Goal: Transaction & Acquisition: Purchase product/service

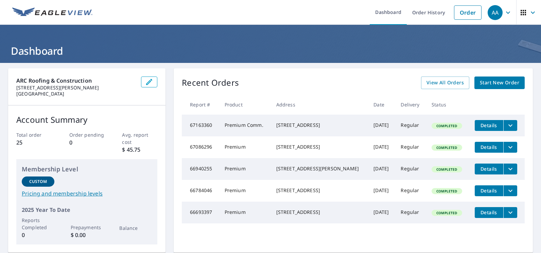
click at [485, 83] on span "Start New Order" at bounding box center [499, 83] width 39 height 9
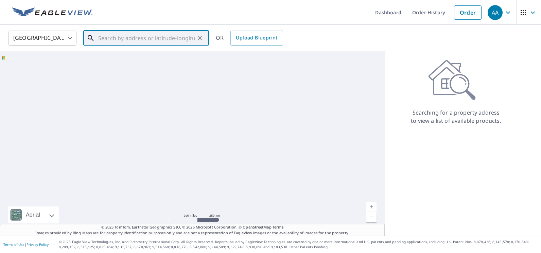
click at [161, 42] on input "text" at bounding box center [146, 38] width 97 height 19
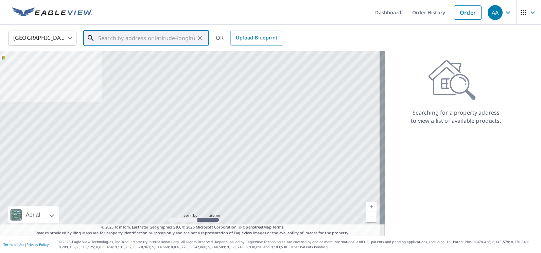
click at [136, 38] on input "text" at bounding box center [146, 38] width 97 height 19
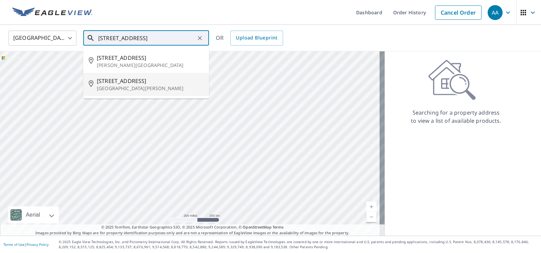
click at [142, 80] on span "[STREET_ADDRESS]" at bounding box center [150, 81] width 107 height 8
type input "[STREET_ADDRESS][PERSON_NAME]"
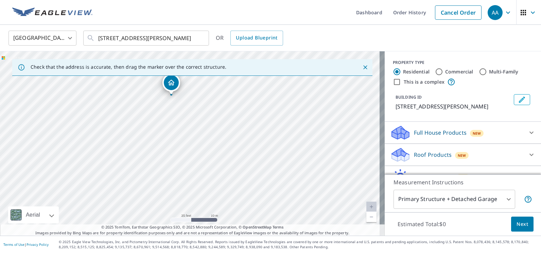
click at [528, 157] on icon at bounding box center [532, 155] width 8 height 8
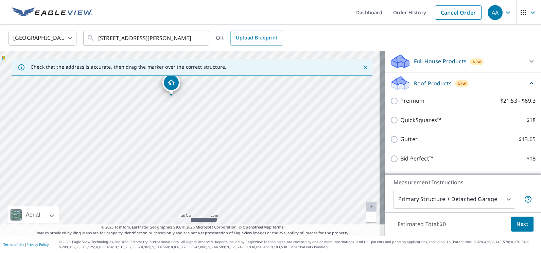
scroll to position [66, 0]
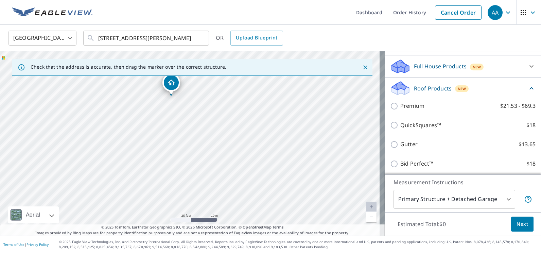
click at [446, 101] on div "Premium $21.53 - $69.3" at bounding box center [463, 105] width 146 height 19
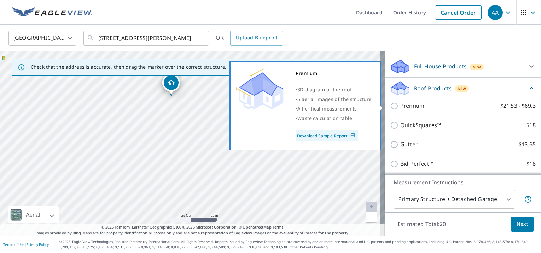
click at [405, 104] on p "Premium" at bounding box center [413, 106] width 24 height 9
click at [401, 104] on input "Premium $21.53 - $69.3" at bounding box center [395, 106] width 10 height 8
checkbox input "true"
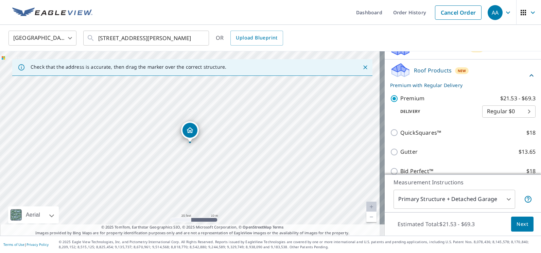
scroll to position [85, 0]
click at [520, 221] on span "Next" at bounding box center [523, 224] width 12 height 9
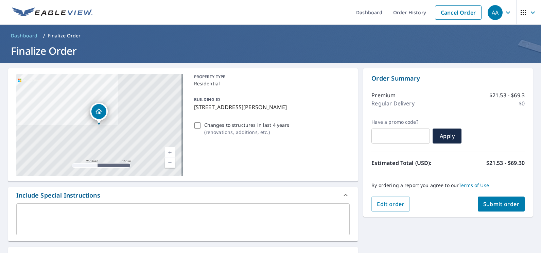
scroll to position [22, 0]
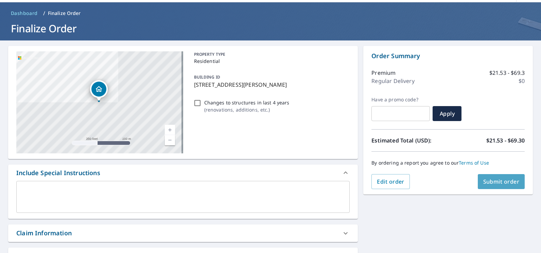
click at [480, 186] on button "Submit order" at bounding box center [501, 181] width 47 height 15
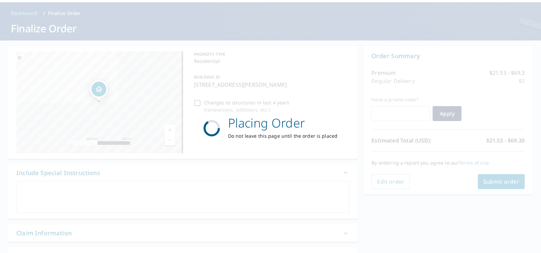
scroll to position [0, 0]
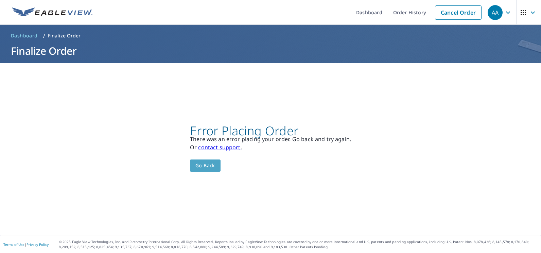
click at [211, 165] on span "Go back" at bounding box center [206, 166] width 20 height 9
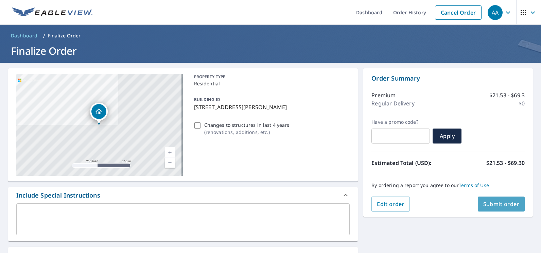
click at [485, 203] on span "Submit order" at bounding box center [502, 203] width 36 height 7
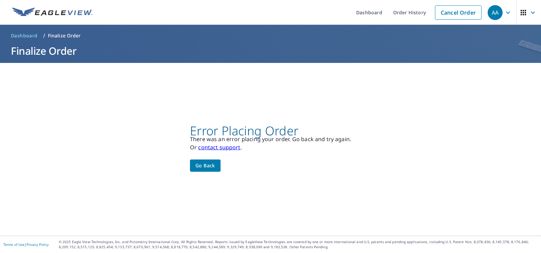
click at [206, 168] on span "Go back" at bounding box center [206, 166] width 20 height 9
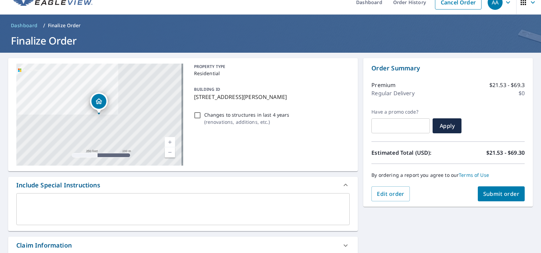
scroll to position [16, 0]
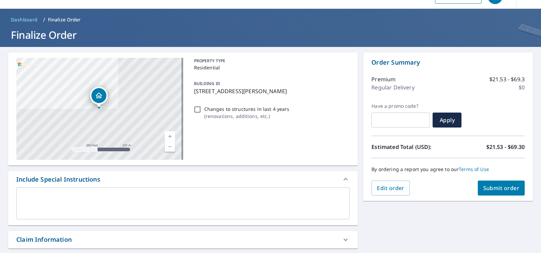
click at [201, 110] on div "Changes to structures in last 4 years ( renovations, additions, etc. )" at bounding box center [270, 112] width 159 height 18
click at [198, 110] on input "Changes to structures in last 4 years ( renovations, additions, etc. )" at bounding box center [198, 109] width 8 height 8
checkbox input "false"
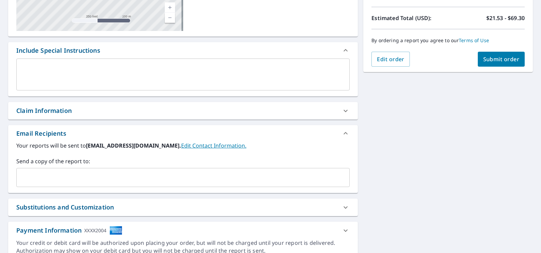
scroll to position [175, 0]
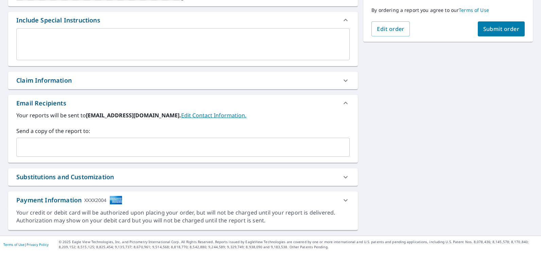
click at [141, 202] on div "Payment Information XXXX2004" at bounding box center [176, 200] width 321 height 9
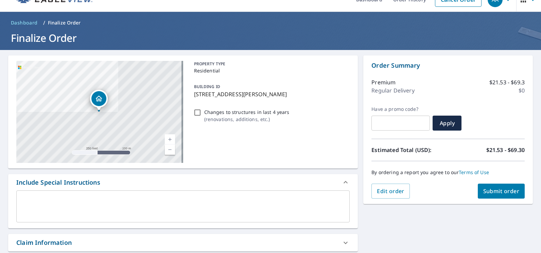
scroll to position [0, 0]
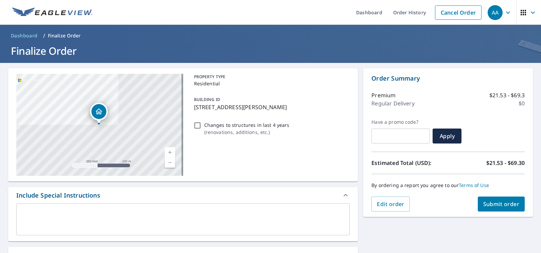
click at [487, 200] on button "Submit order" at bounding box center [501, 204] width 47 height 15
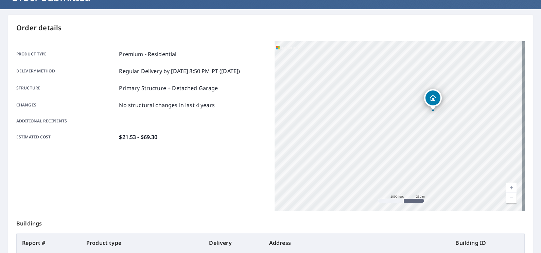
scroll to position [53, 0]
